Goal: Find specific page/section: Find specific page/section

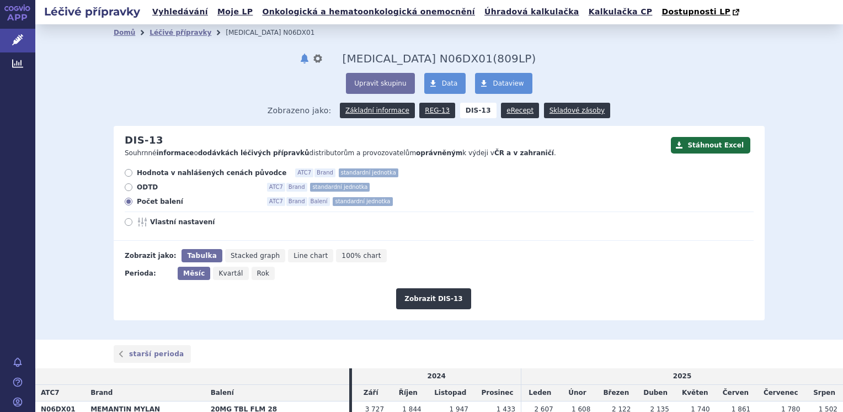
click at [125, 174] on icon at bounding box center [129, 173] width 8 height 8
click at [126, 174] on input "Hodnota v nahlášených cenách původce ATC7 Brand standardní jednotka" at bounding box center [129, 174] width 7 height 7
radio input "true"
click at [433, 296] on button "Zobrazit DIS-13" at bounding box center [433, 298] width 75 height 21
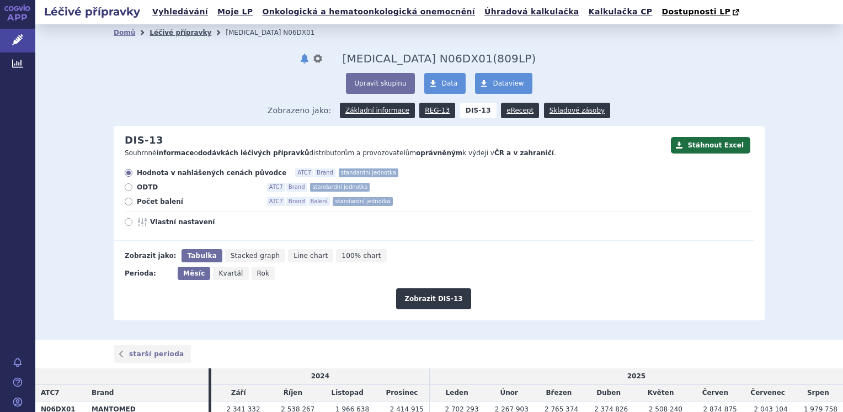
click at [171, 32] on link "Léčivé přípravky" at bounding box center [181, 33] width 62 height 8
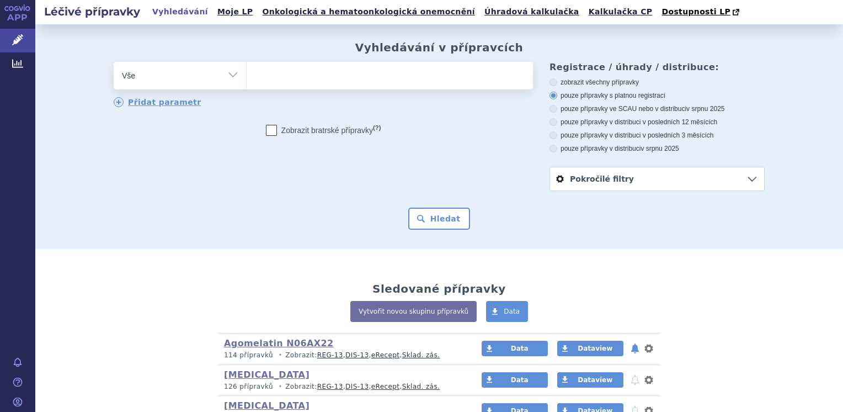
click at [283, 81] on ul at bounding box center [390, 73] width 286 height 23
click at [247, 81] on select at bounding box center [246, 75] width 1 height 28
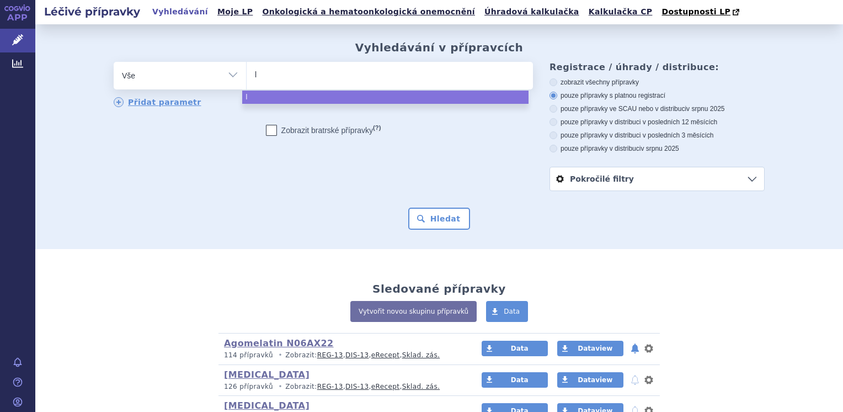
type input "lu"
type input "lura"
type input "luras"
select select "luras"
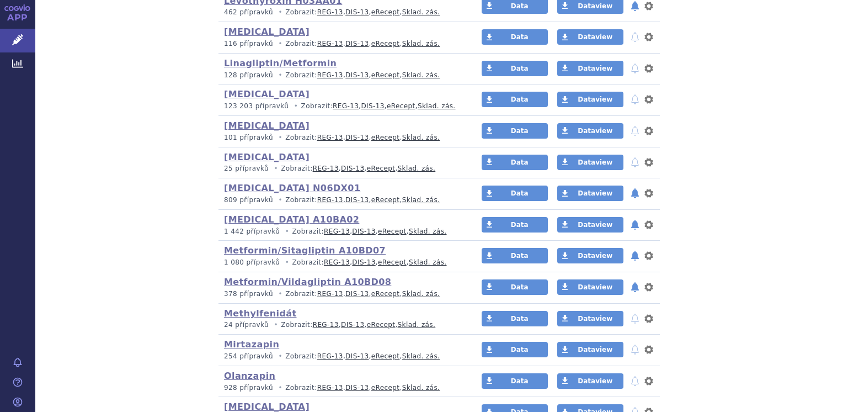
scroll to position [1214, 0]
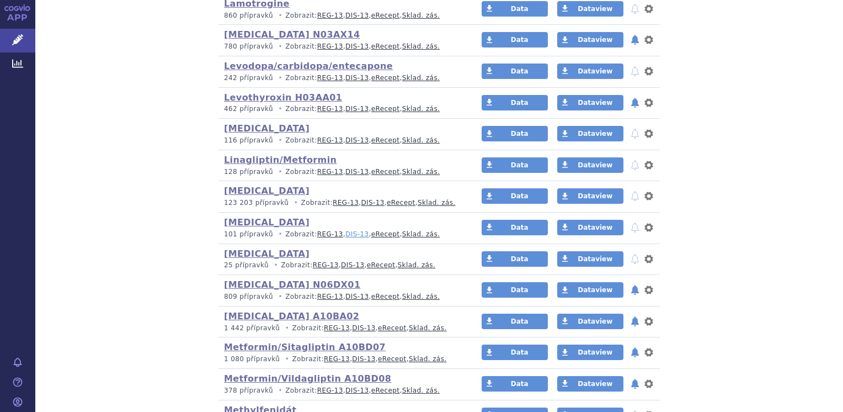
click at [346, 231] on link "DIS-13" at bounding box center [357, 234] width 23 height 8
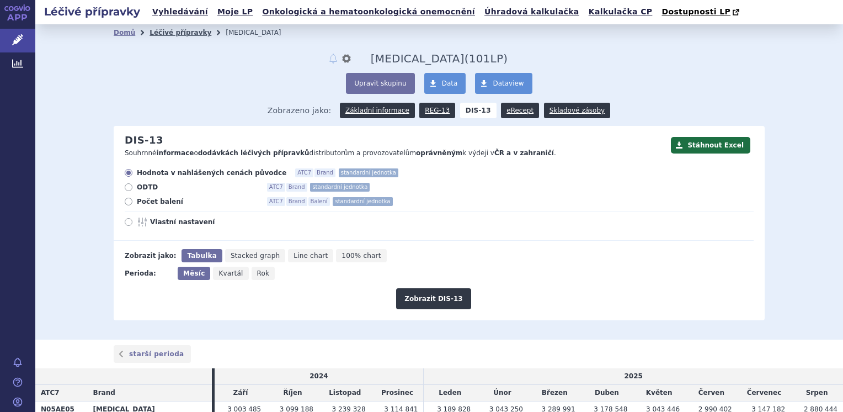
click at [172, 33] on link "Léčivé přípravky" at bounding box center [181, 33] width 62 height 8
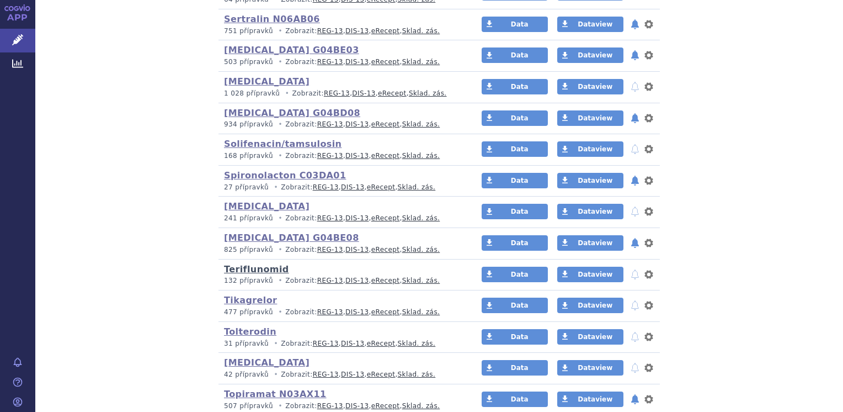
scroll to position [1932, 0]
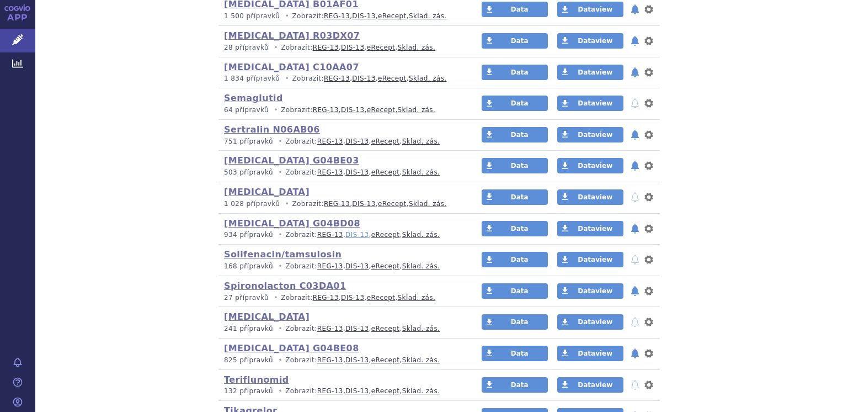
click at [346, 231] on link "DIS-13" at bounding box center [357, 235] width 23 height 8
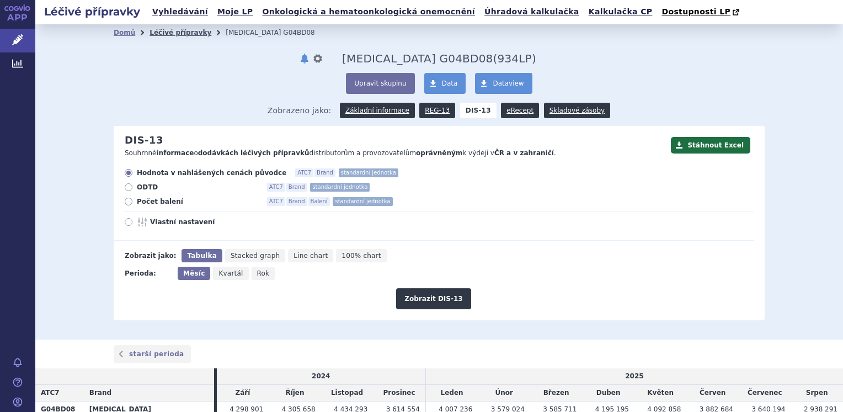
click at [165, 33] on link "Léčivé přípravky" at bounding box center [181, 33] width 62 height 8
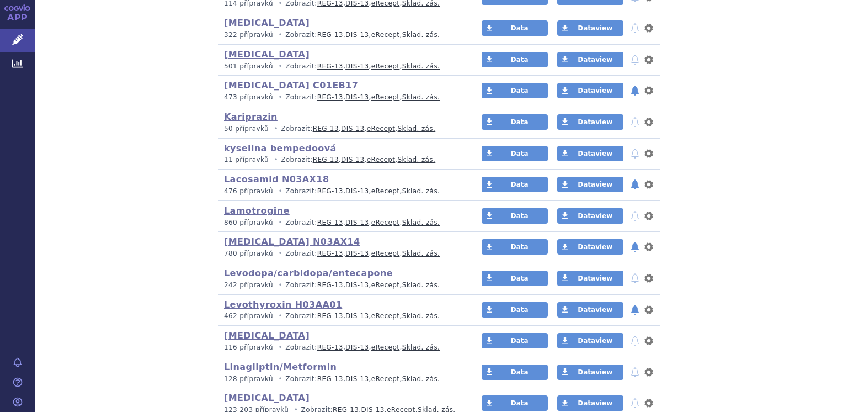
scroll to position [1214, 0]
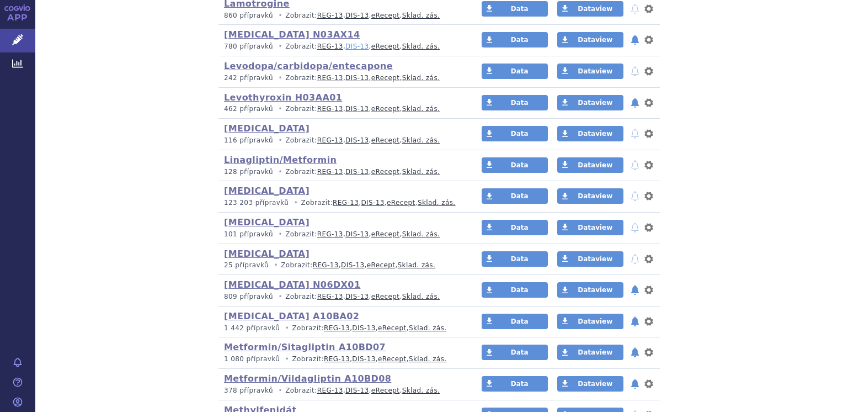
click at [346, 43] on link "DIS-13" at bounding box center [357, 47] width 23 height 8
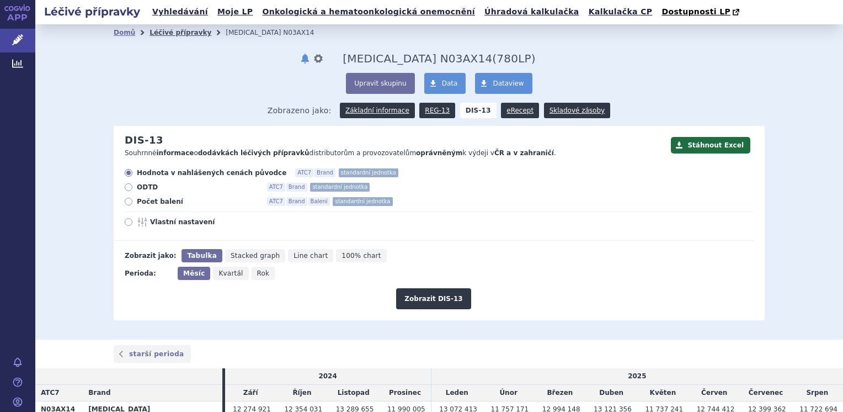
click at [161, 35] on link "Léčivé přípravky" at bounding box center [181, 33] width 62 height 8
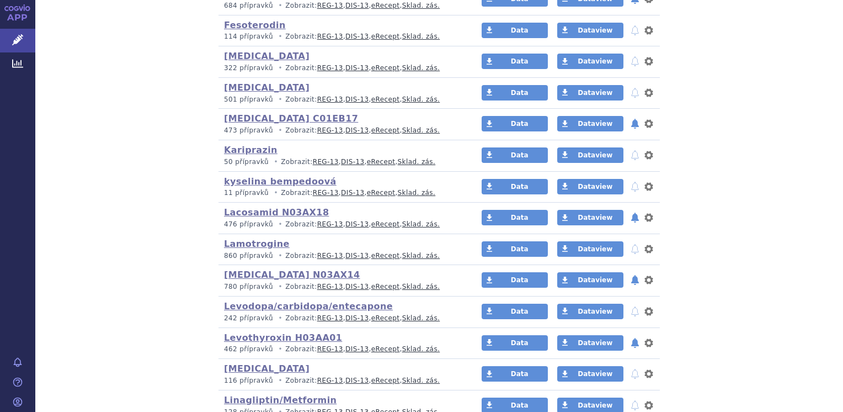
scroll to position [994, 0]
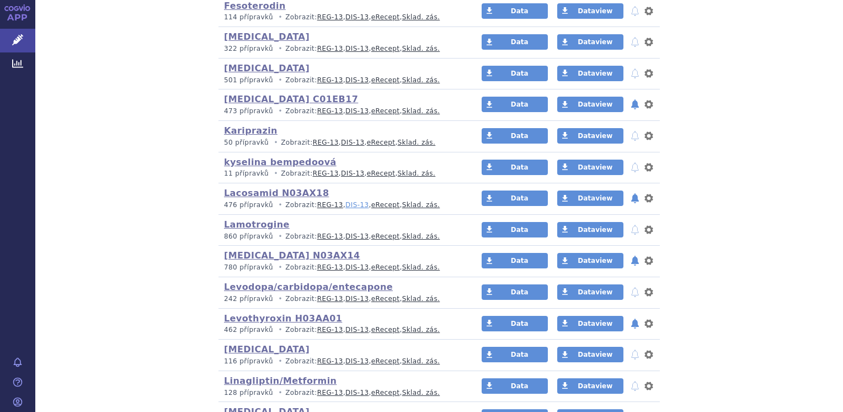
click at [346, 203] on link "DIS-13" at bounding box center [357, 205] width 23 height 8
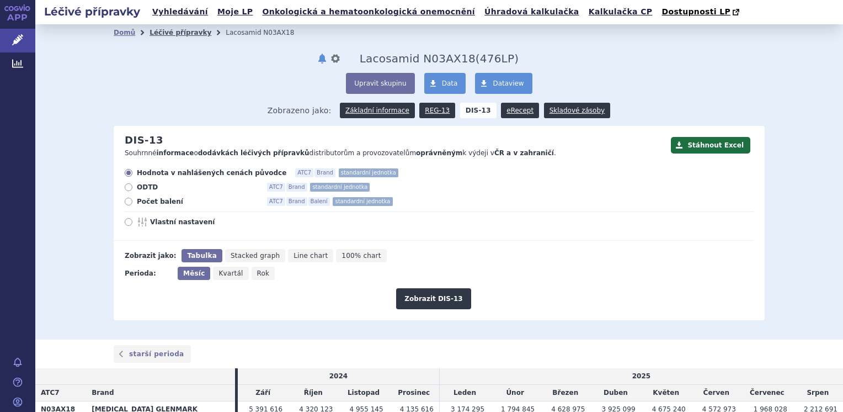
click at [157, 30] on link "Léčivé přípravky" at bounding box center [181, 33] width 62 height 8
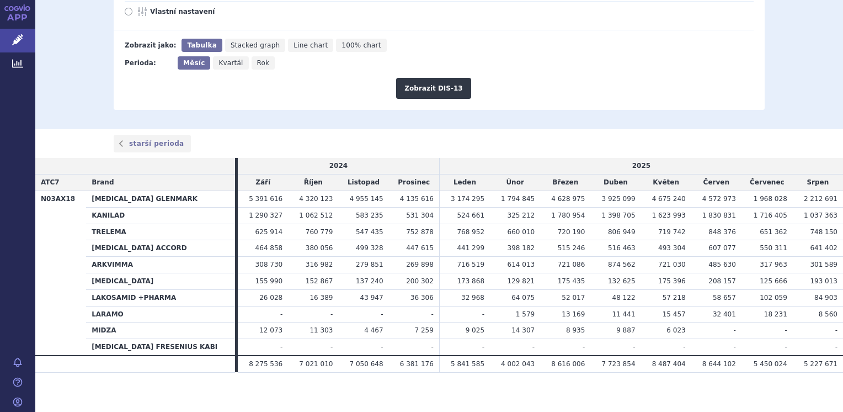
scroll to position [214, 0]
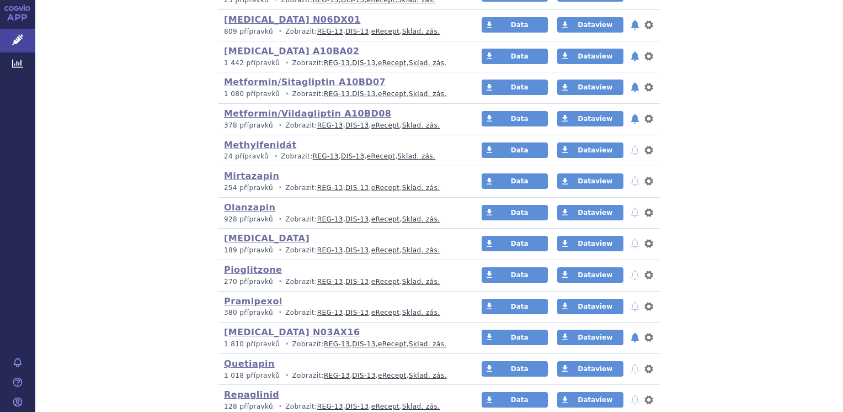
scroll to position [1490, 0]
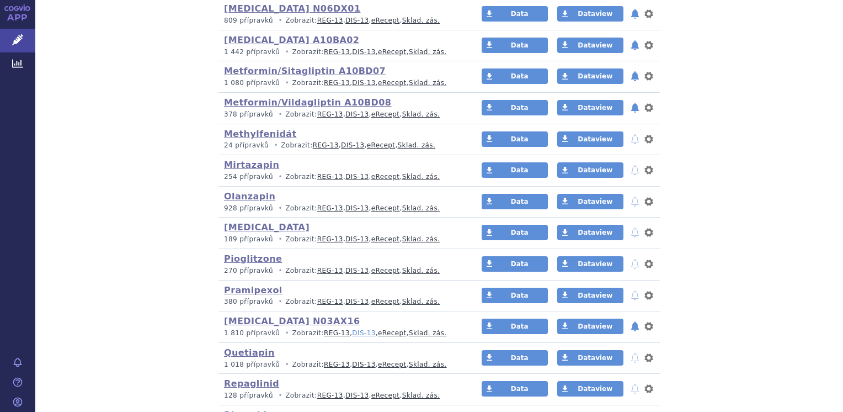
click at [352, 329] on link "DIS-13" at bounding box center [363, 333] width 23 height 8
